Goal: Information Seeking & Learning: Learn about a topic

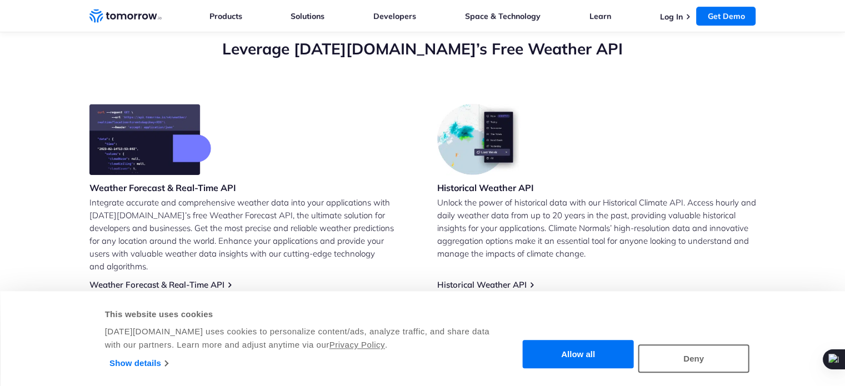
scroll to position [629, 0]
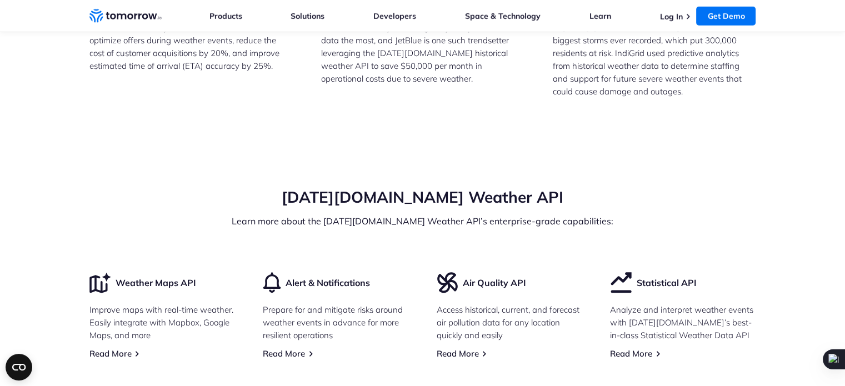
scroll to position [3389, 0]
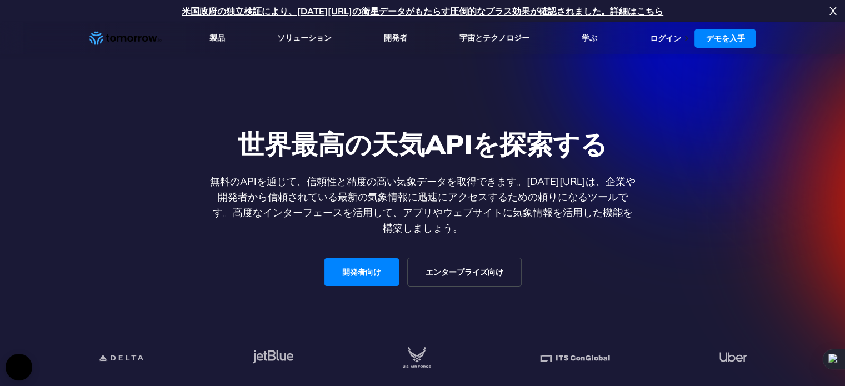
click at [724, 173] on div "世界最高の天気APIを探索する 無料のAPIを通じて、信頼性と精度の高い気象データを取得できます。Tomorrow.ioは、企業や開発者から信頼されている最新…" at bounding box center [423, 206] width 684 height 219
